Goal: Information Seeking & Learning: Learn about a topic

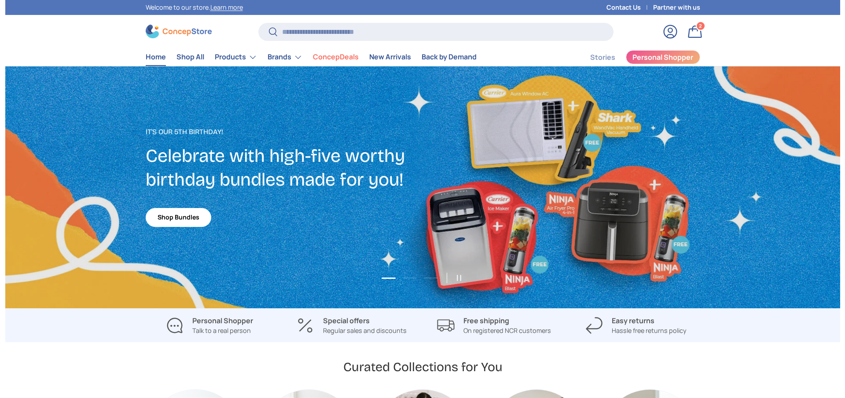
scroll to position [264, 0]
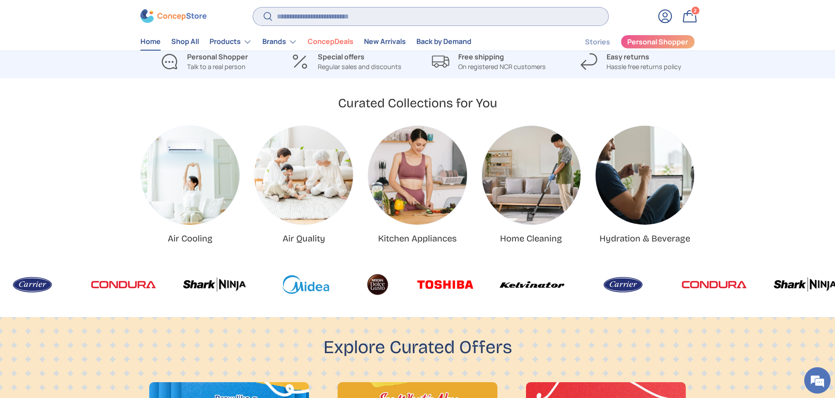
click at [335, 18] on input "Search" at bounding box center [430, 16] width 355 height 18
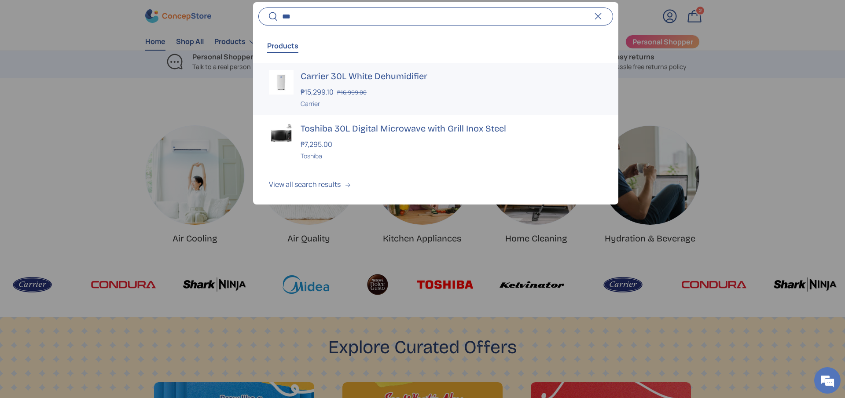
type input "***"
click at [349, 72] on h3 "Carrier 30L White Dehumidifier" at bounding box center [452, 76] width 302 height 12
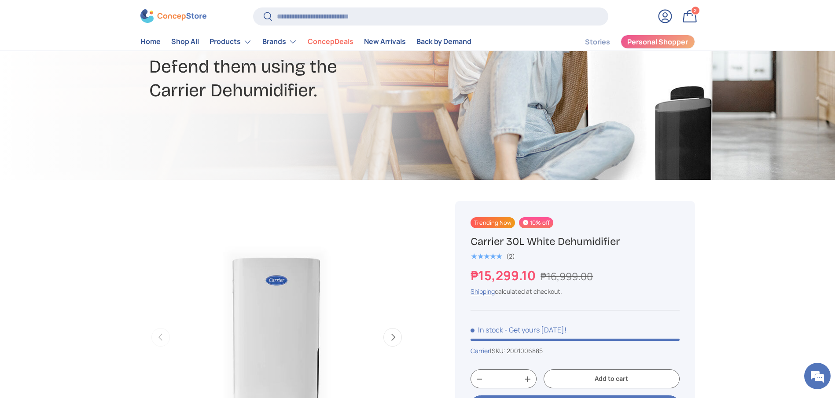
click at [526, 243] on h1 "Carrier 30L White Dehumidifier" at bounding box center [574, 242] width 209 height 14
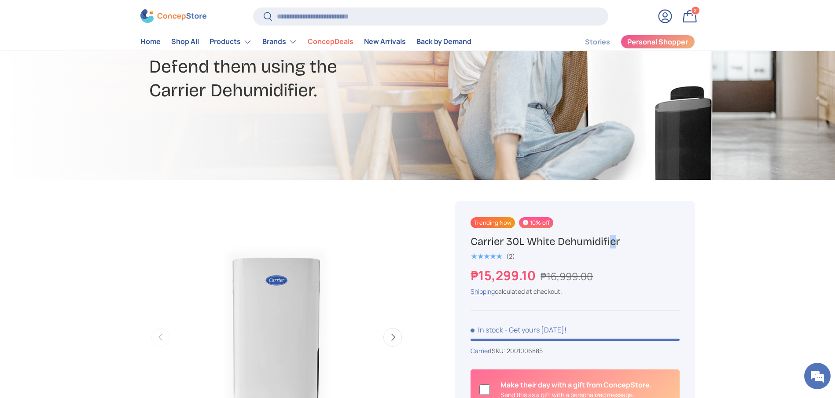
click at [526, 243] on h1 "Carrier 30L White Dehumidifier" at bounding box center [574, 242] width 209 height 14
copy div "Carrier 30L White Dehumidifier"
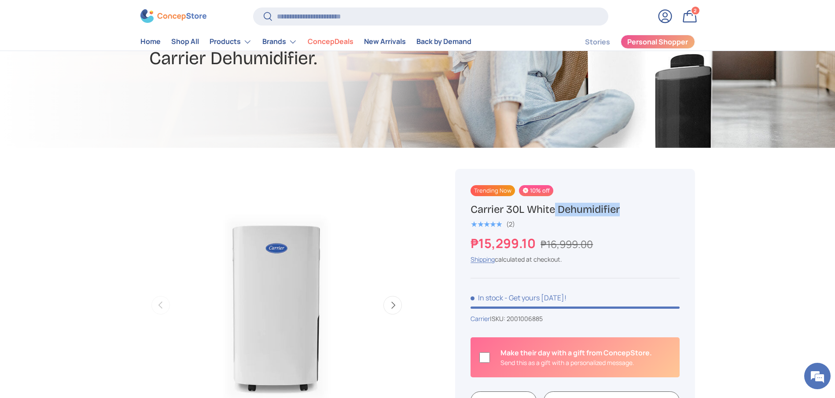
scroll to position [196, 0]
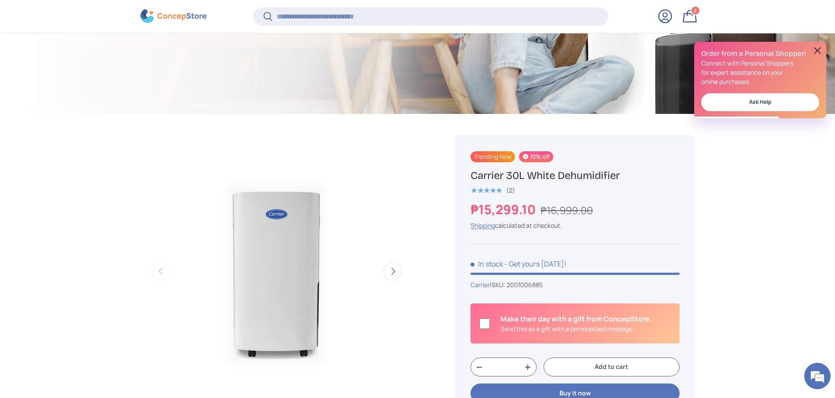
scroll to position [0, 0]
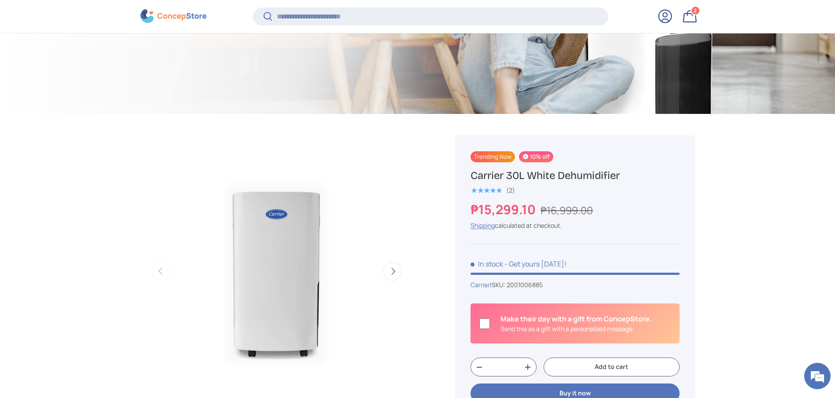
click at [562, 170] on h1 "Carrier 30L White Dehumidifier" at bounding box center [574, 176] width 209 height 14
click at [561, 170] on h1 "Carrier 30L White Dehumidifier" at bounding box center [574, 176] width 209 height 14
click at [560, 170] on h1 "Carrier 30L White Dehumidifier" at bounding box center [574, 176] width 209 height 14
copy div "Carrier 30L White Dehumidifier"
drag, startPoint x: 535, startPoint y: 214, endPoint x: 456, endPoint y: 216, distance: 78.8
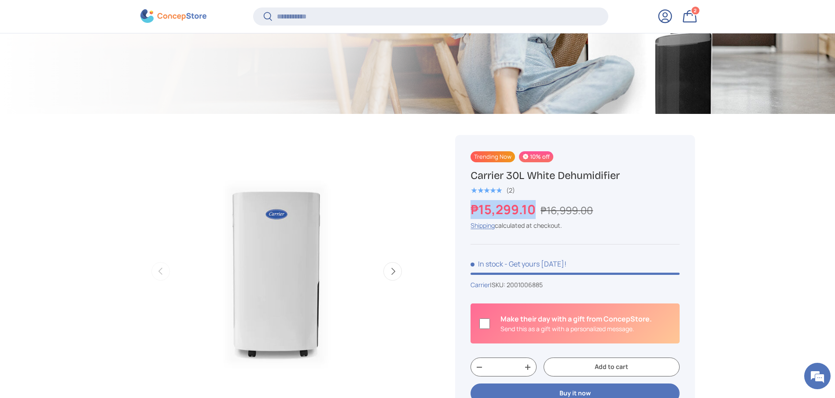
click at [456, 216] on div "Trending Now 10% off Carrier 30L White Dehumidifier ★★★★★ (2) ₱15,299.10 ₱16,99…" at bounding box center [574, 313] width 239 height 357
copy strong "₱15,299.10"
